Goal: Information Seeking & Learning: Learn about a topic

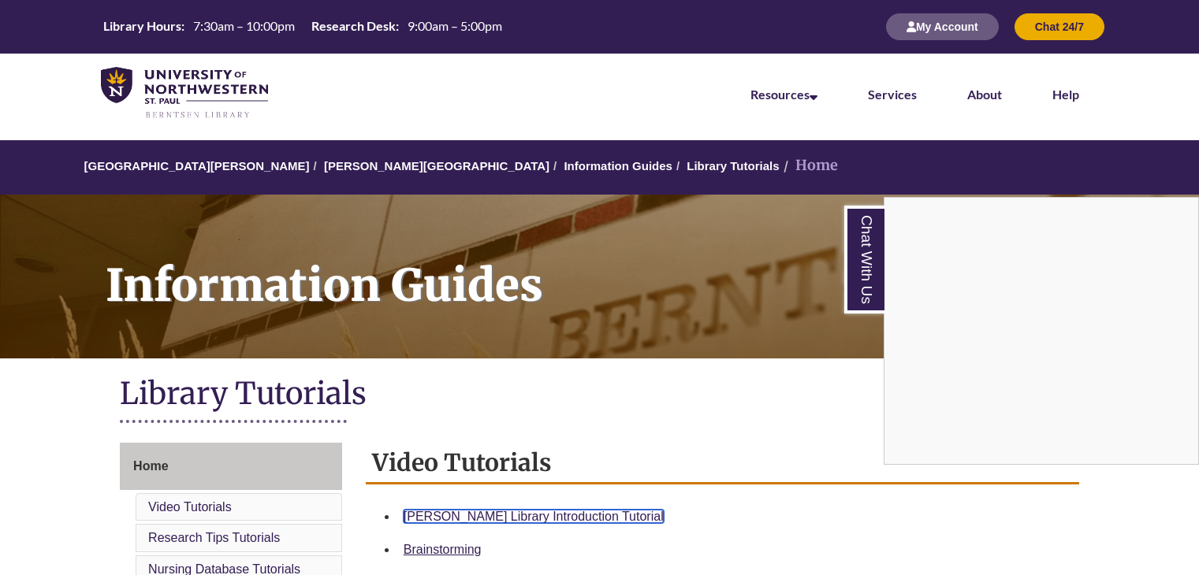
scroll to position [270, 0]
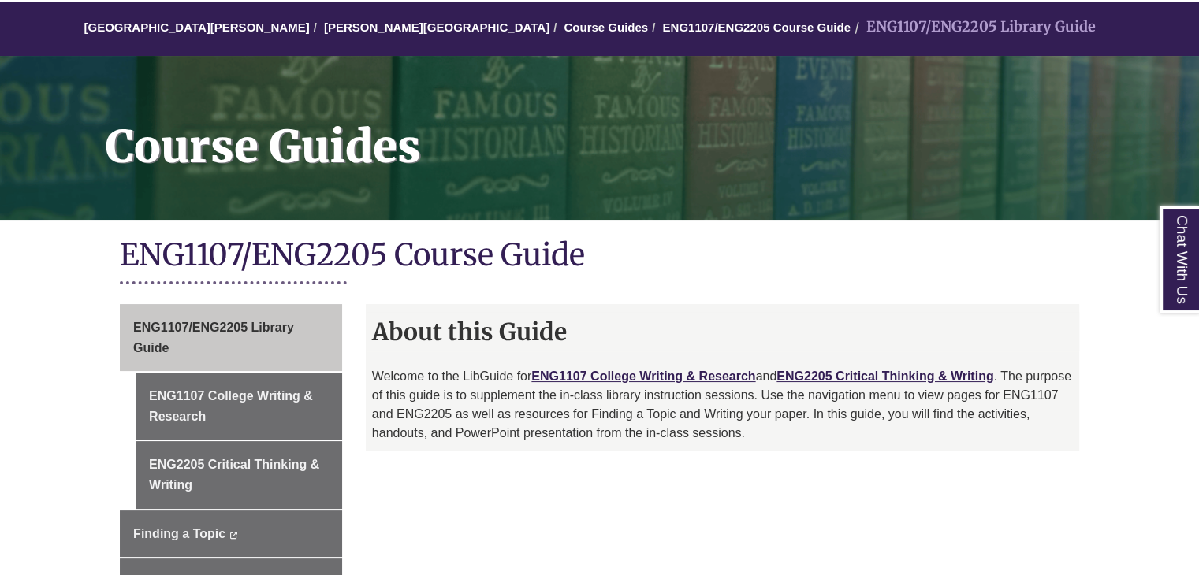
scroll to position [140, 0]
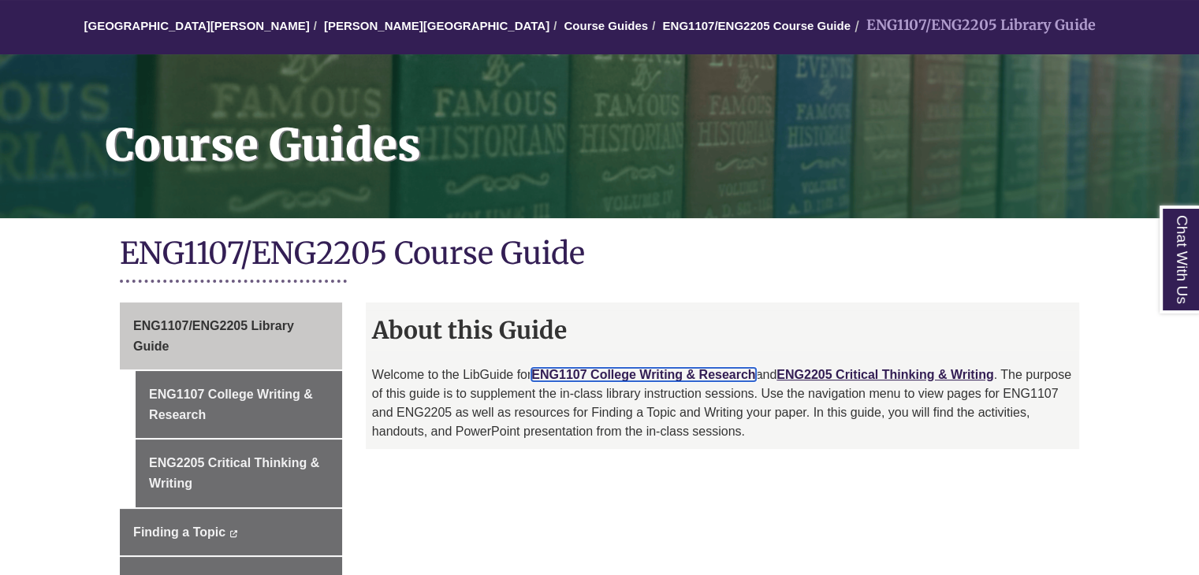
click at [608, 370] on link "ENG1107 College Writing & Research" at bounding box center [643, 374] width 224 height 13
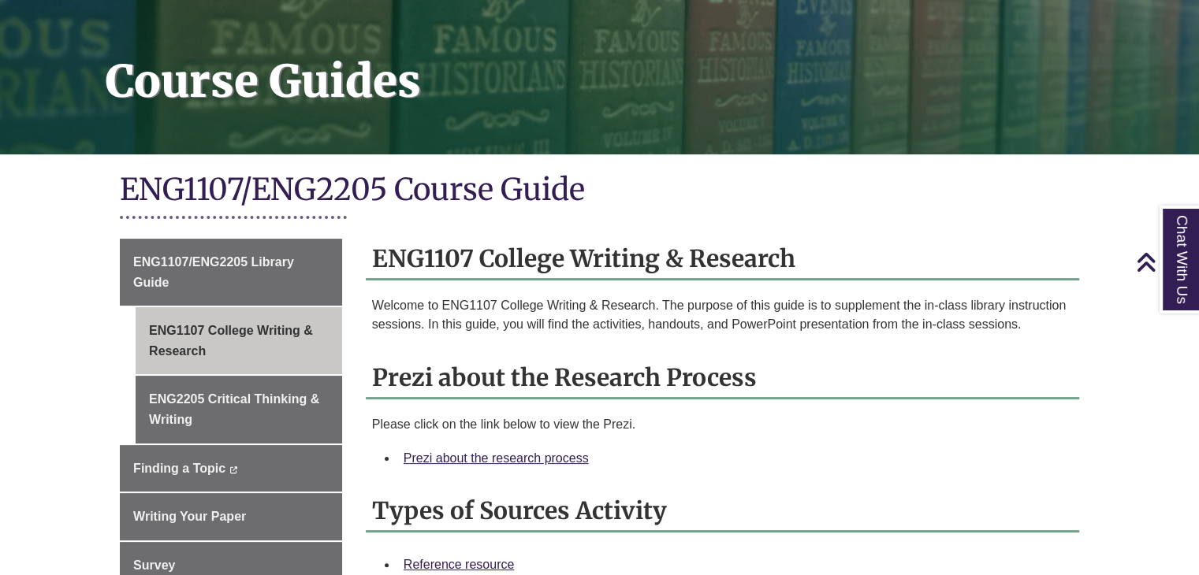
scroll to position [361, 0]
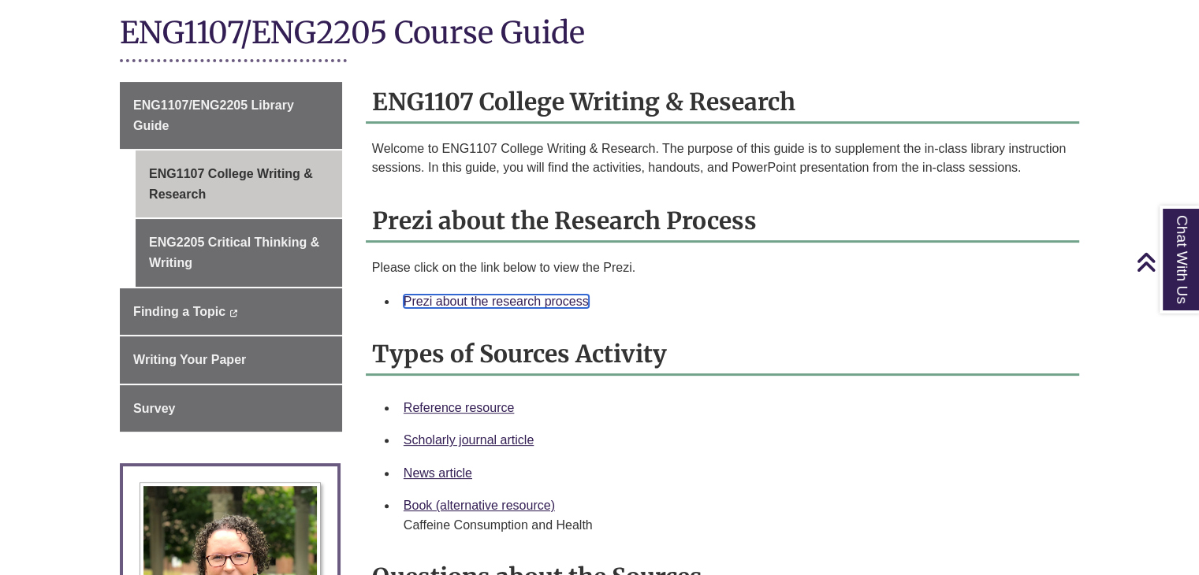
click at [537, 304] on link "Prezi about the research process" at bounding box center [496, 301] width 185 height 13
